Goal: Task Accomplishment & Management: Manage account settings

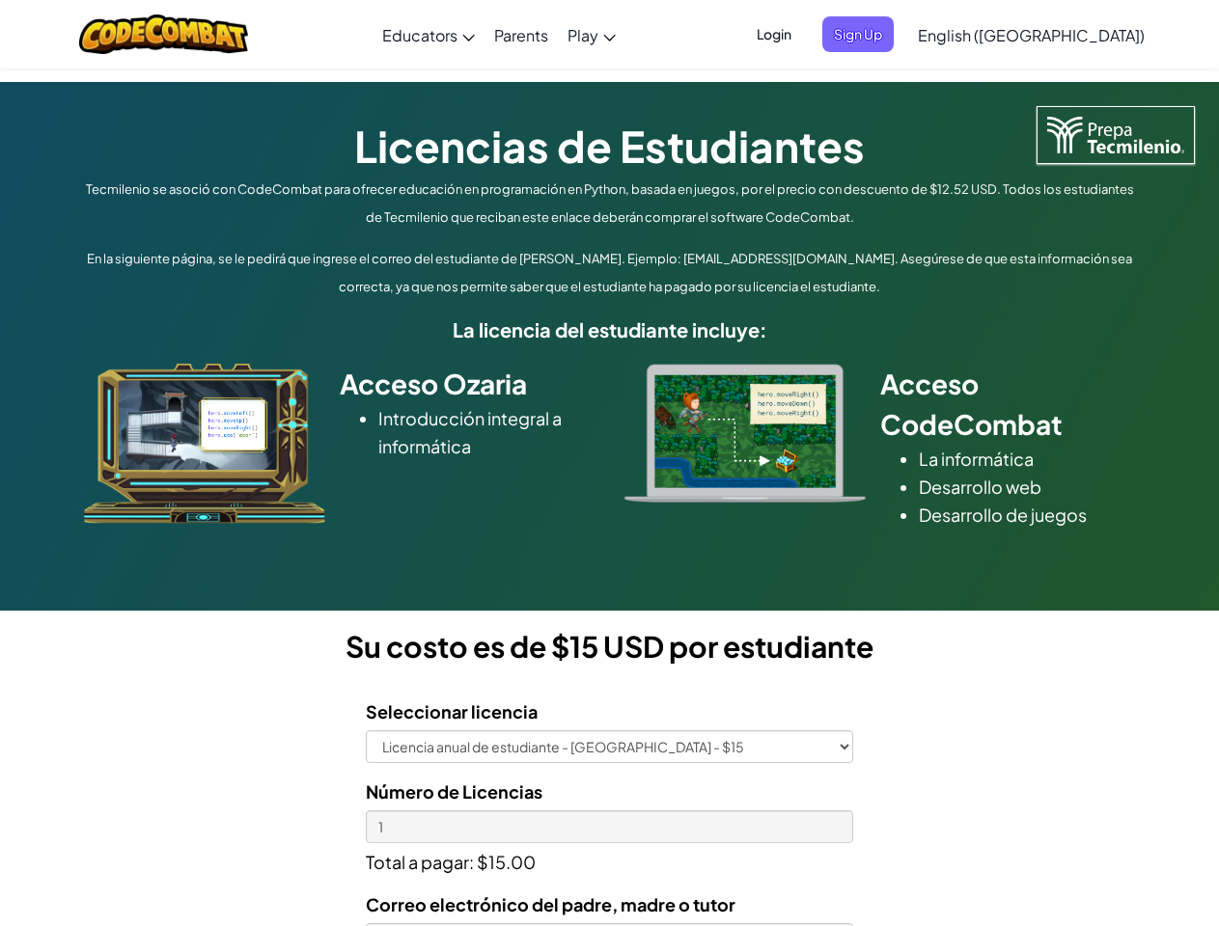
click at [610, 463] on div at bounding box center [745, 433] width 270 height 139
click at [803, 34] on span "Login" at bounding box center [774, 34] width 58 height 36
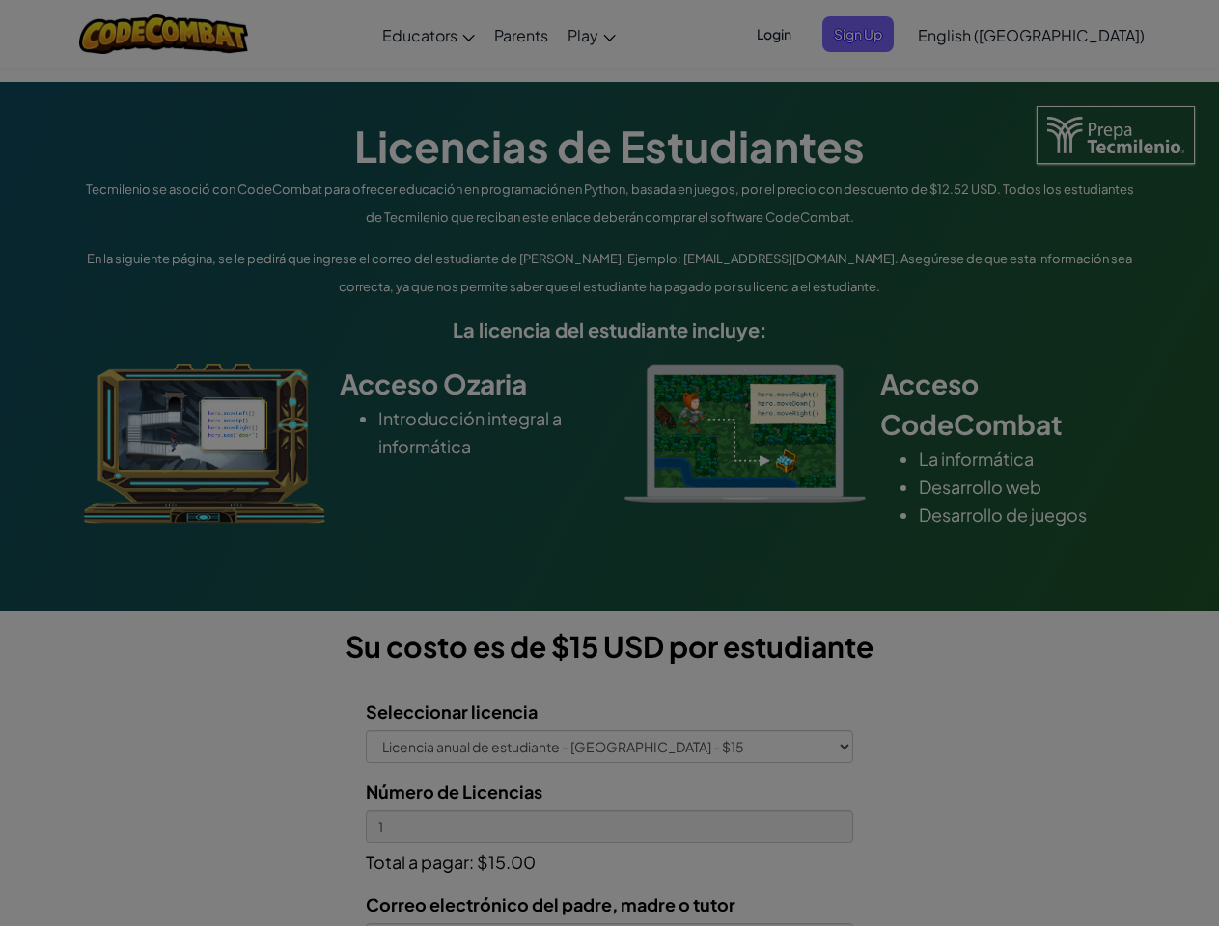
click at [890, 34] on div at bounding box center [609, 463] width 1219 height 926
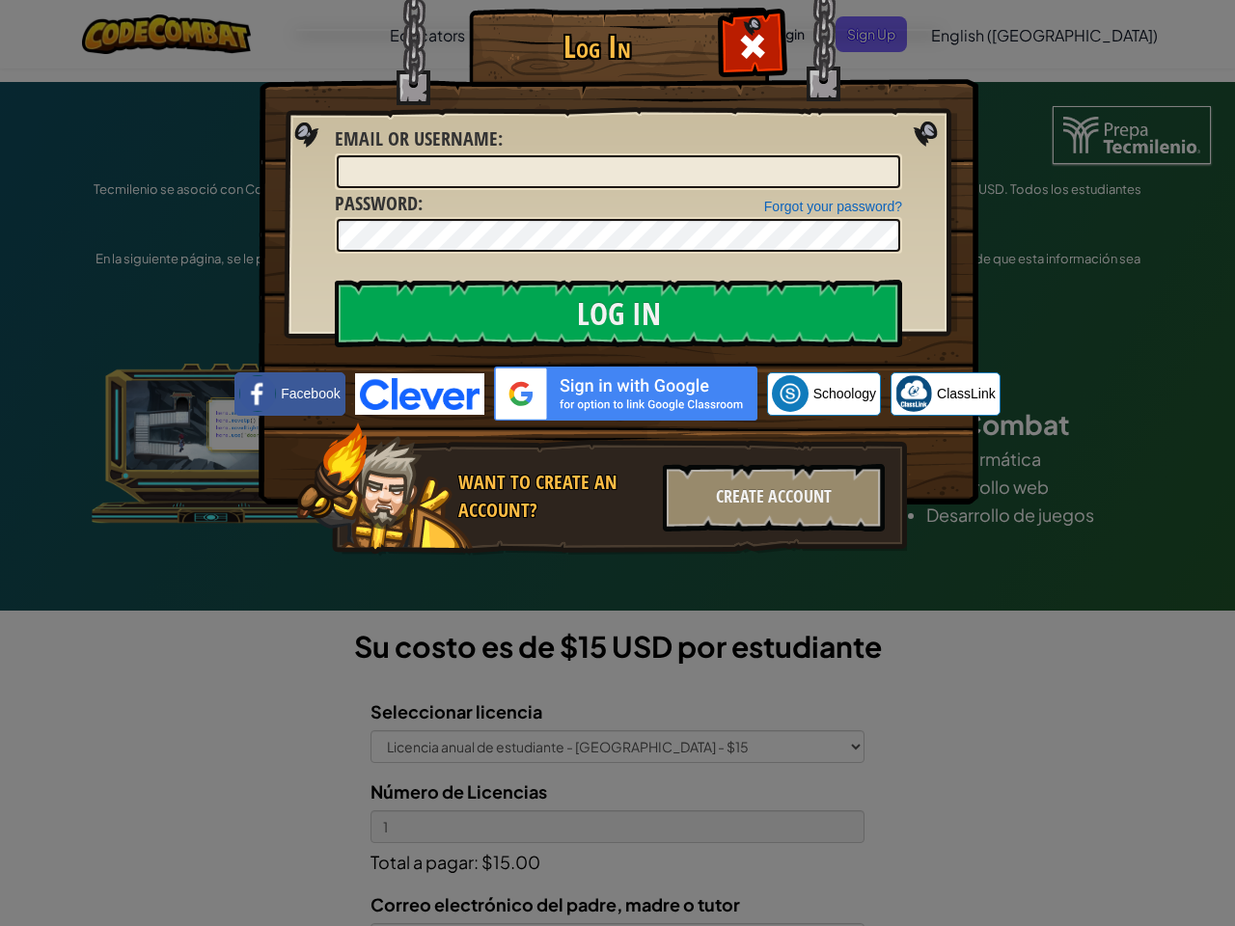
click at [975, 34] on div "Log In Unknown Error Email or Username : Forgot your password? Password : Log I…" at bounding box center [617, 463] width 1235 height 926
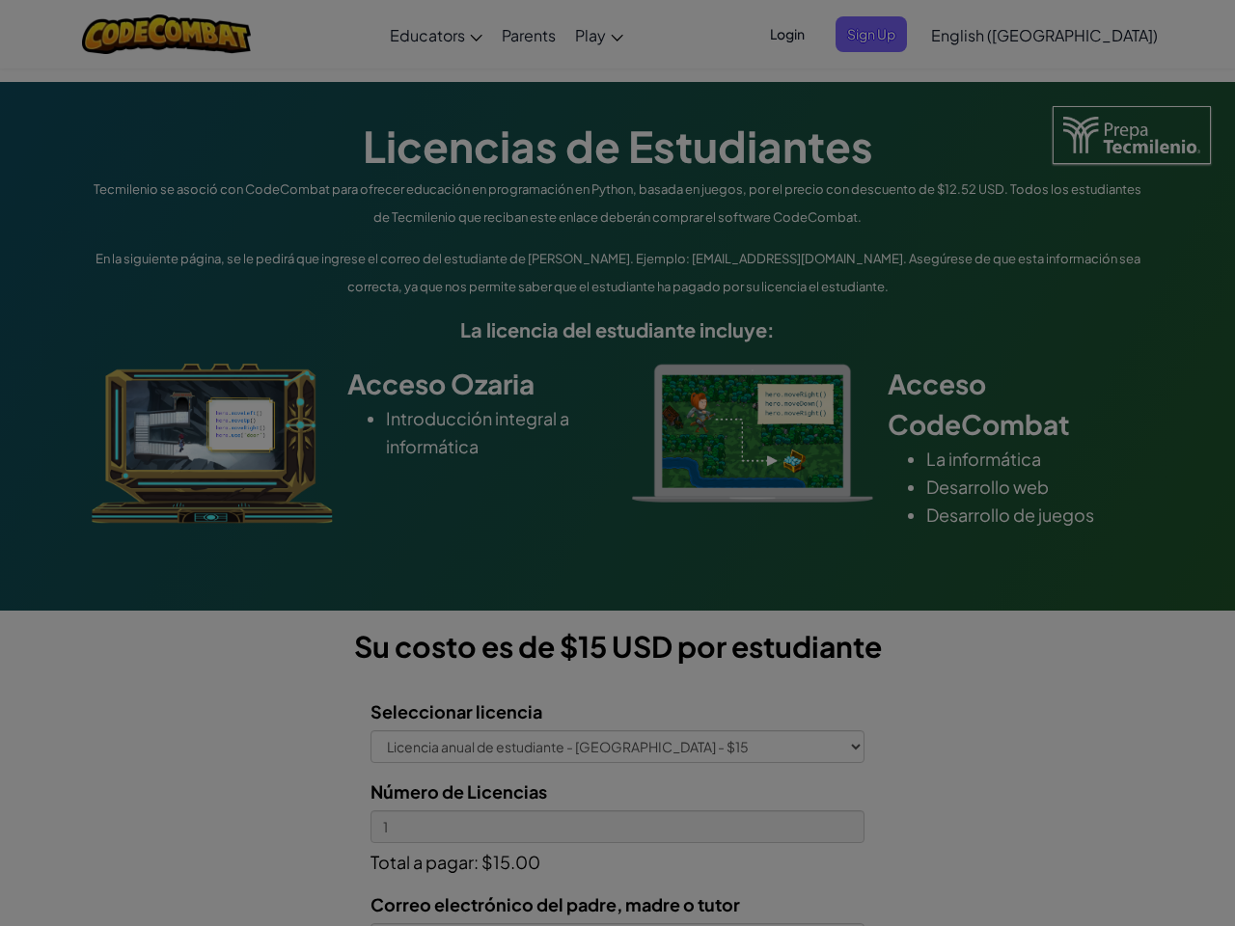
click at [975, 34] on div "Log In Unknown Error Email or Username : Forgot your password? Password : Log I…" at bounding box center [617, 463] width 1235 height 926
click at [1079, 35] on div at bounding box center [617, 463] width 1235 height 926
